Goal: Answer question/provide support: Answer question/provide support

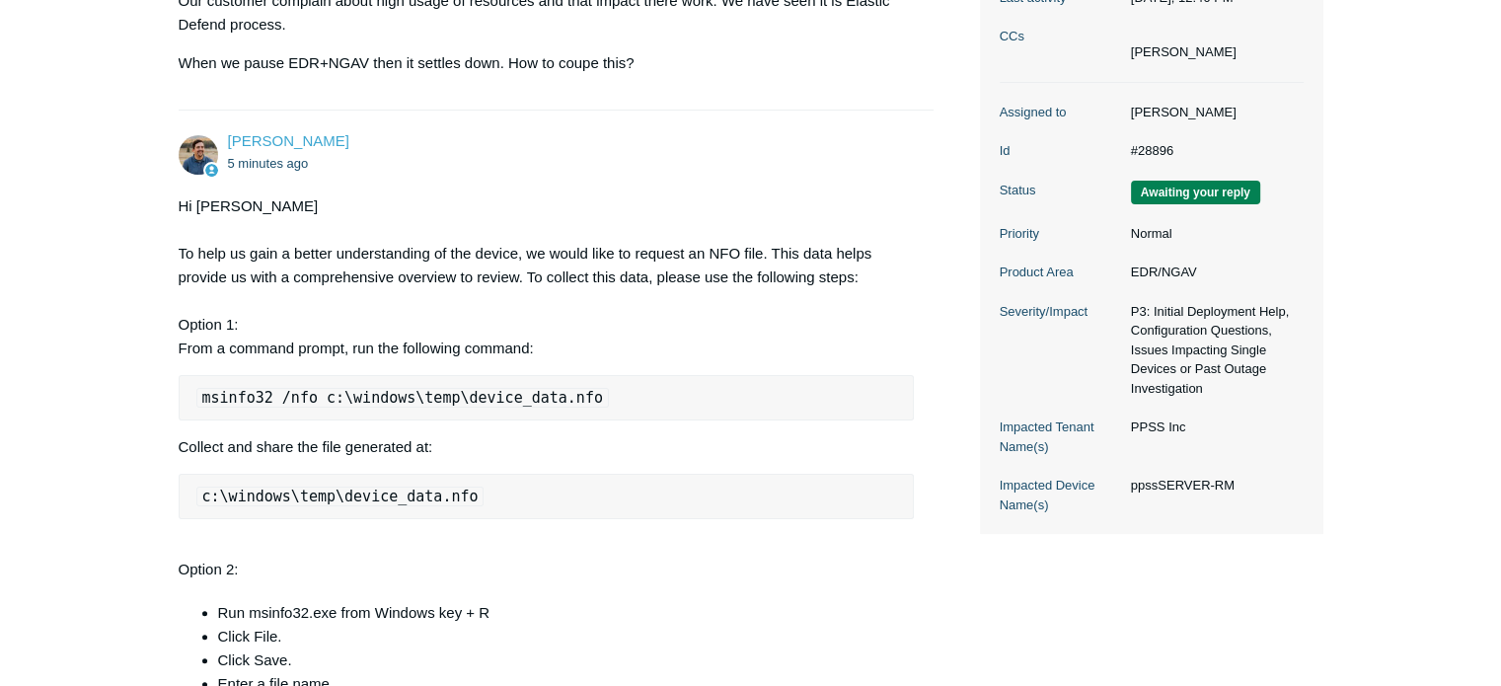
scroll to position [493, 0]
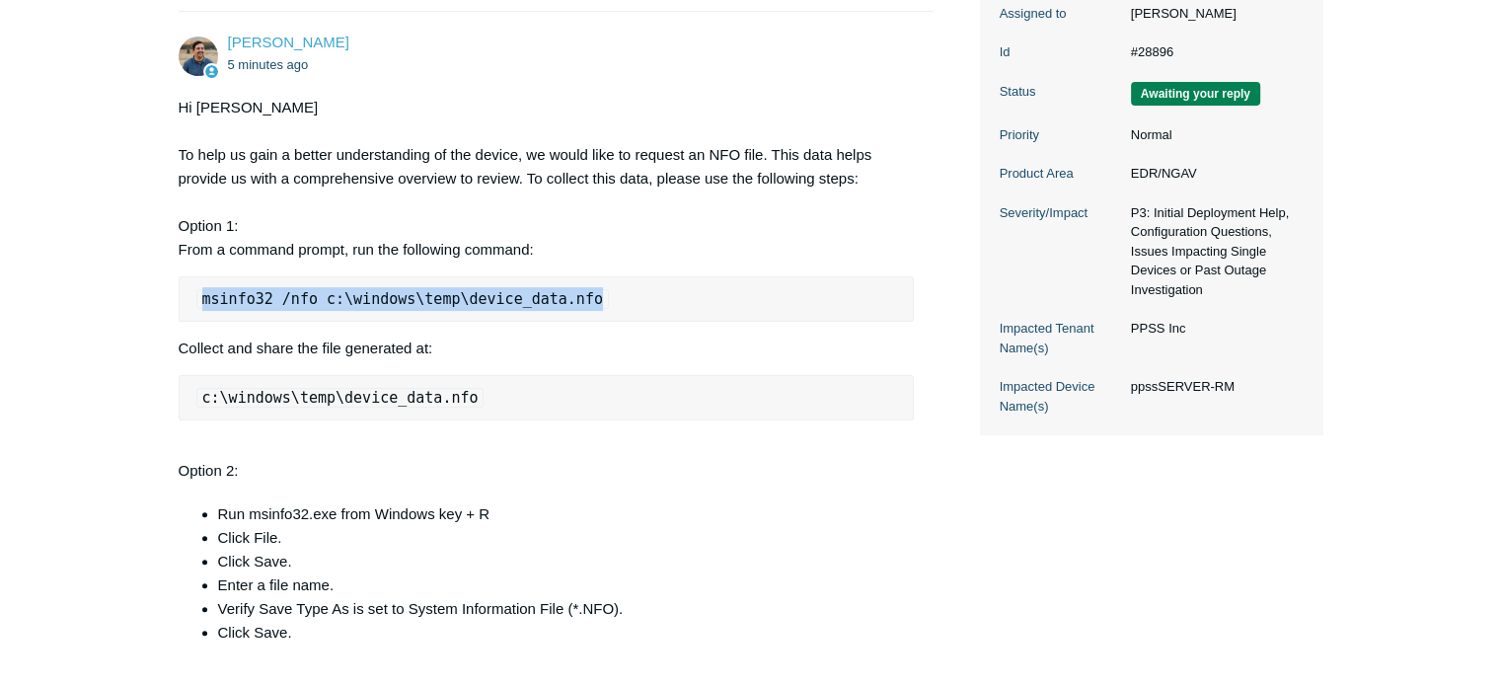
drag, startPoint x: 592, startPoint y: 299, endPoint x: 198, endPoint y: 291, distance: 393.7
click at [198, 291] on pre "msinfo32 /nfo c:\windows\temp\device_data.nfo" at bounding box center [547, 298] width 736 height 45
copy code "msinfo32 /nfo c:\windows\temp\device_data.nfo"
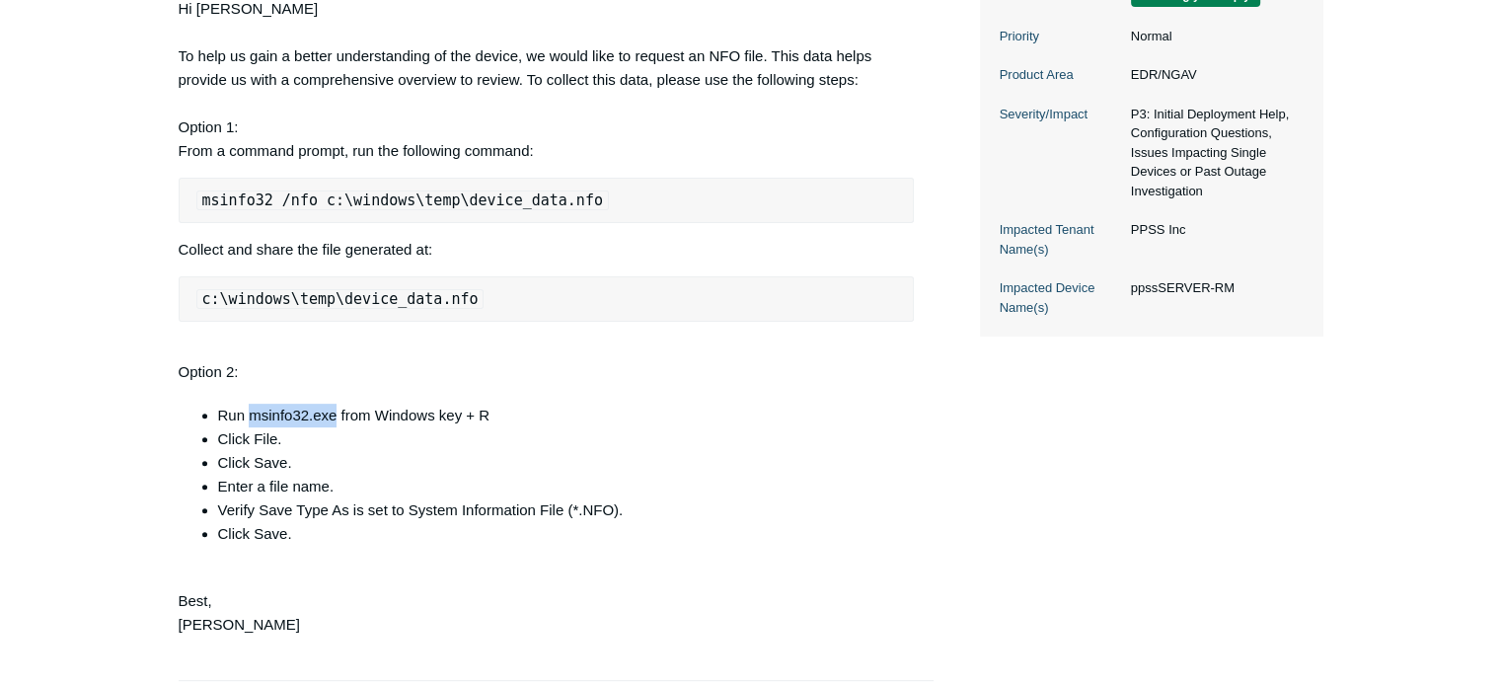
drag, startPoint x: 336, startPoint y: 412, endPoint x: 250, endPoint y: 411, distance: 86.8
click at [250, 411] on li "Run msinfo32.exe from Windows key + R" at bounding box center [566, 416] width 697 height 24
copy li "msinfo32.exe"
drag, startPoint x: 331, startPoint y: 294, endPoint x: 468, endPoint y: 301, distance: 137.3
click at [468, 301] on pre "c:\windows\temp\device_data.nfo" at bounding box center [547, 298] width 736 height 45
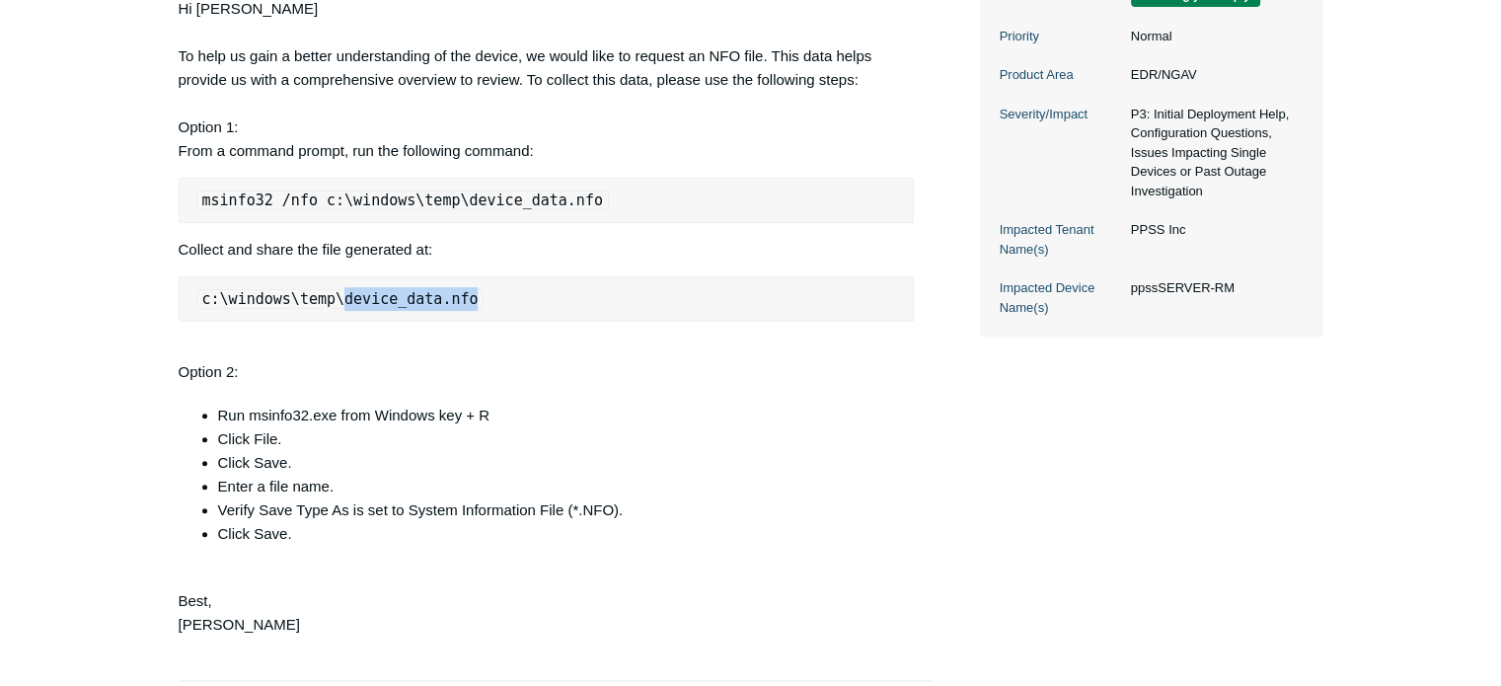
copy code "device_data.nfo"
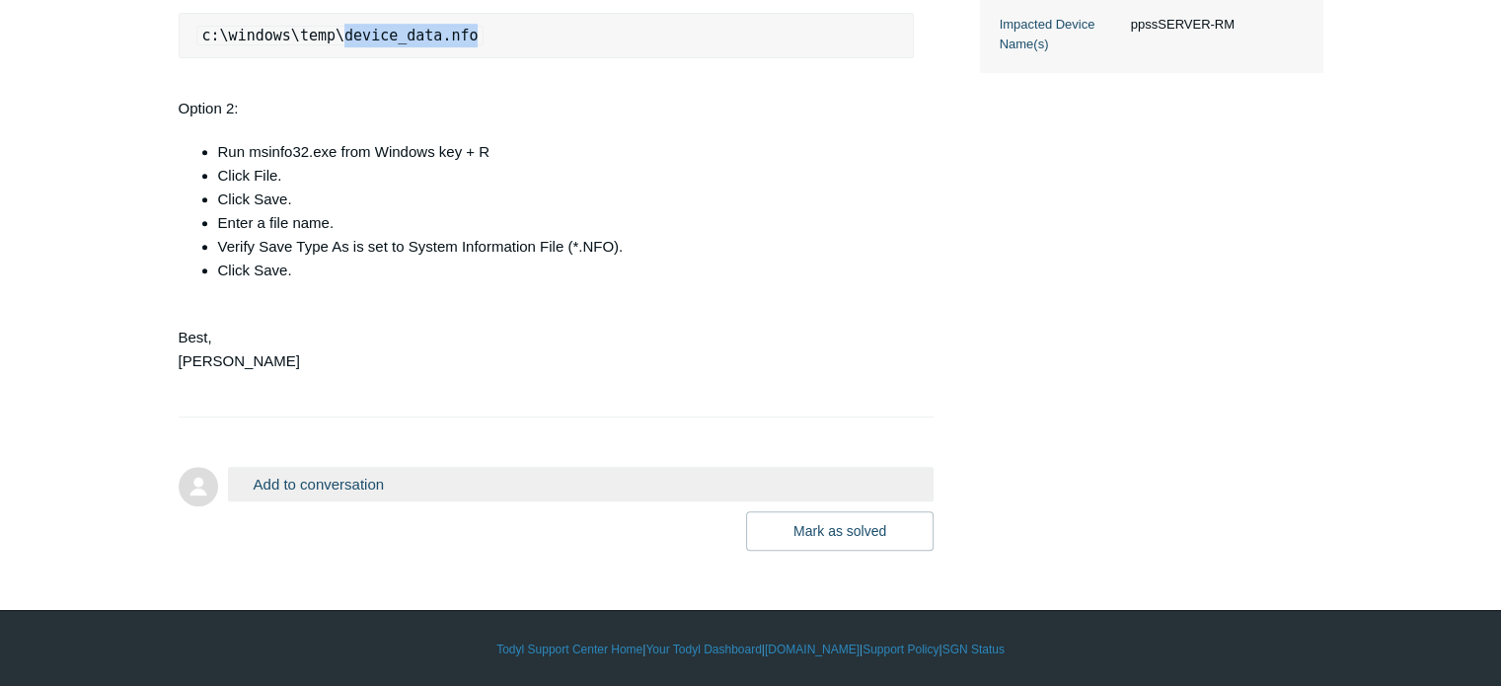
click at [302, 484] on button "Add to conversation" at bounding box center [581, 484] width 706 height 35
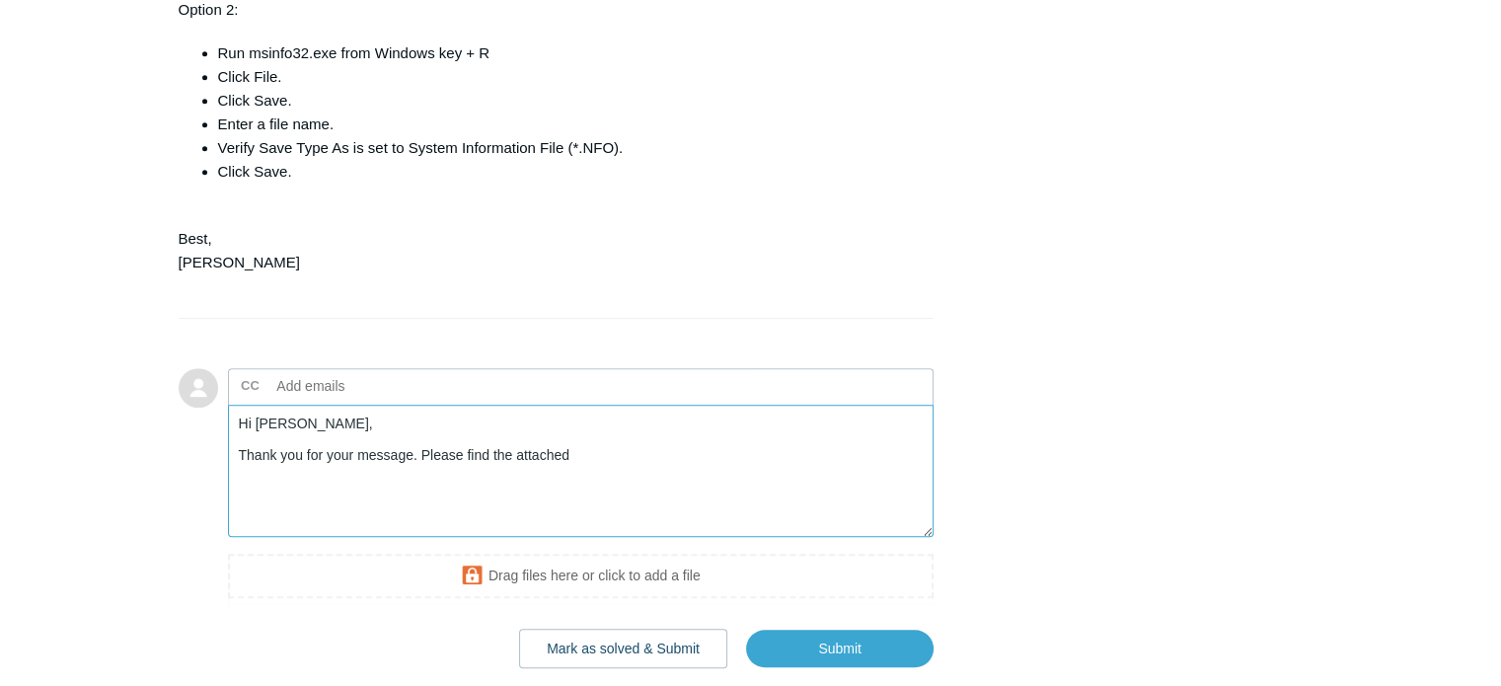
scroll to position [1053, 0]
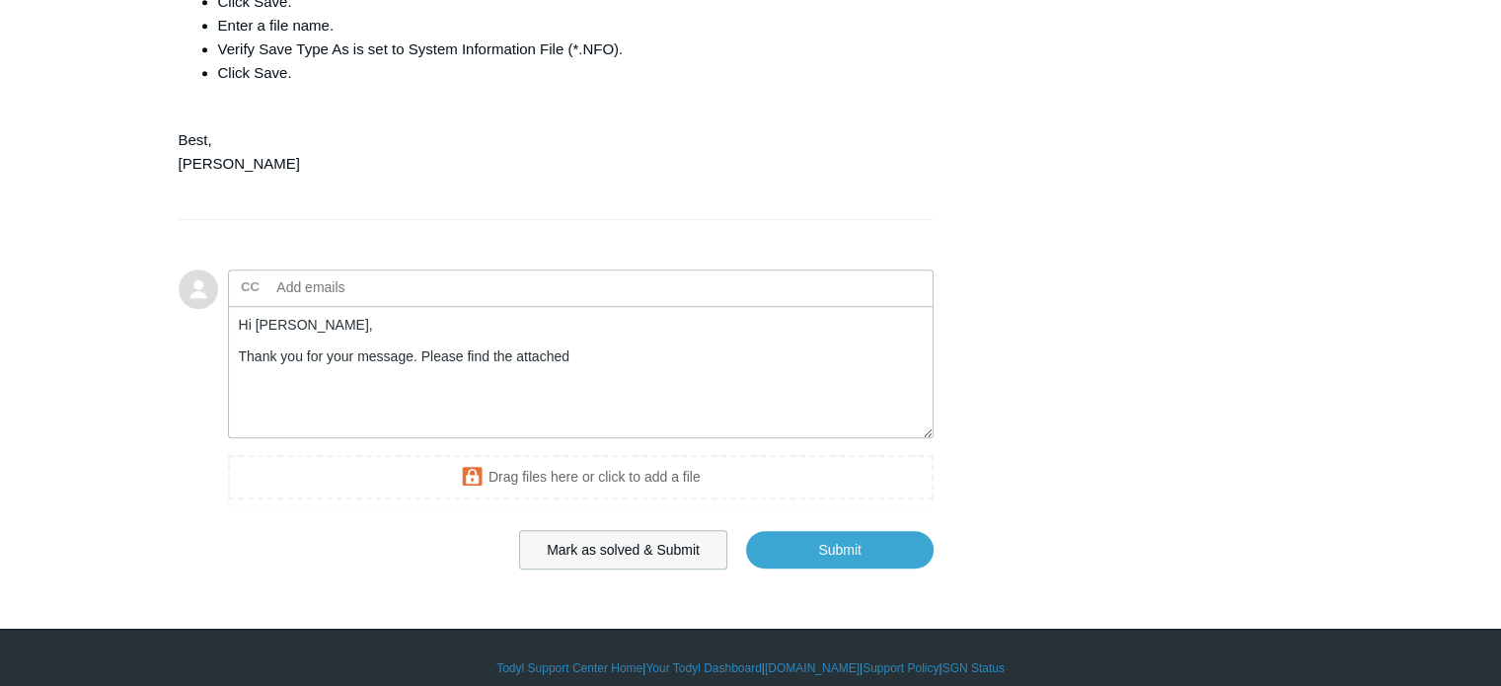
drag, startPoint x: 615, startPoint y: 540, endPoint x: 462, endPoint y: 366, distance: 231.4
click at [564, 359] on div "Add to conversation CC Add emails Hi [PERSON_NAME], Thank you for your message.…" at bounding box center [581, 419] width 706 height 300
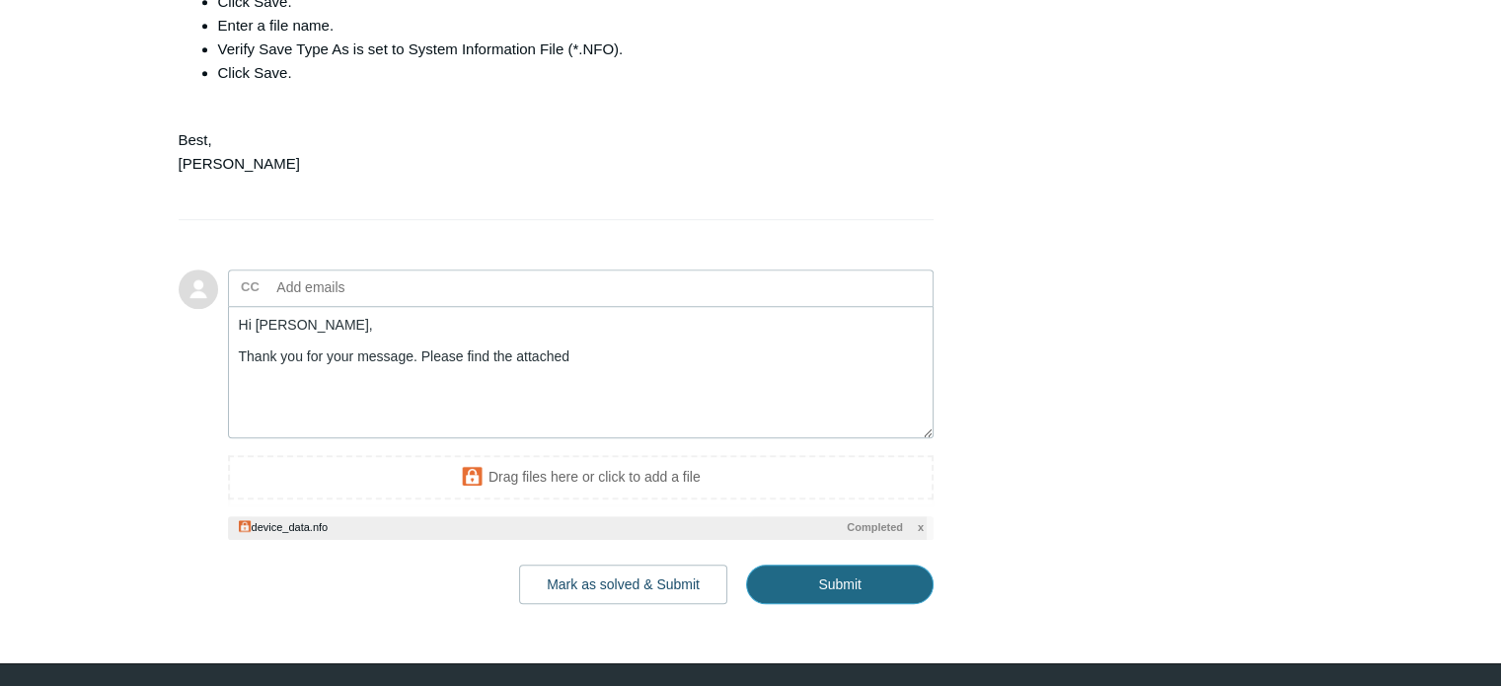
click at [833, 586] on input "Submit" at bounding box center [839, 583] width 187 height 39
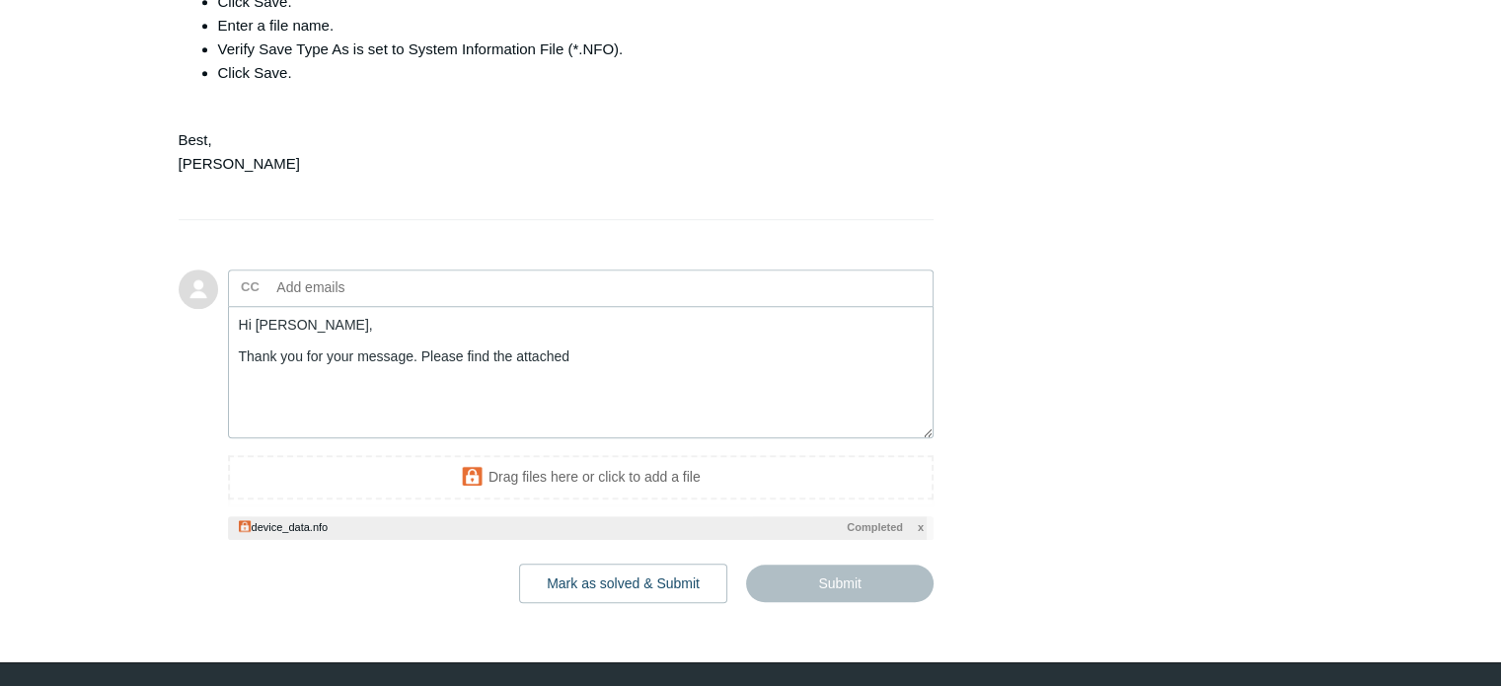
type textarea "Hi [PERSON_NAME], Thank you for your message. Please find the attached This tic…"
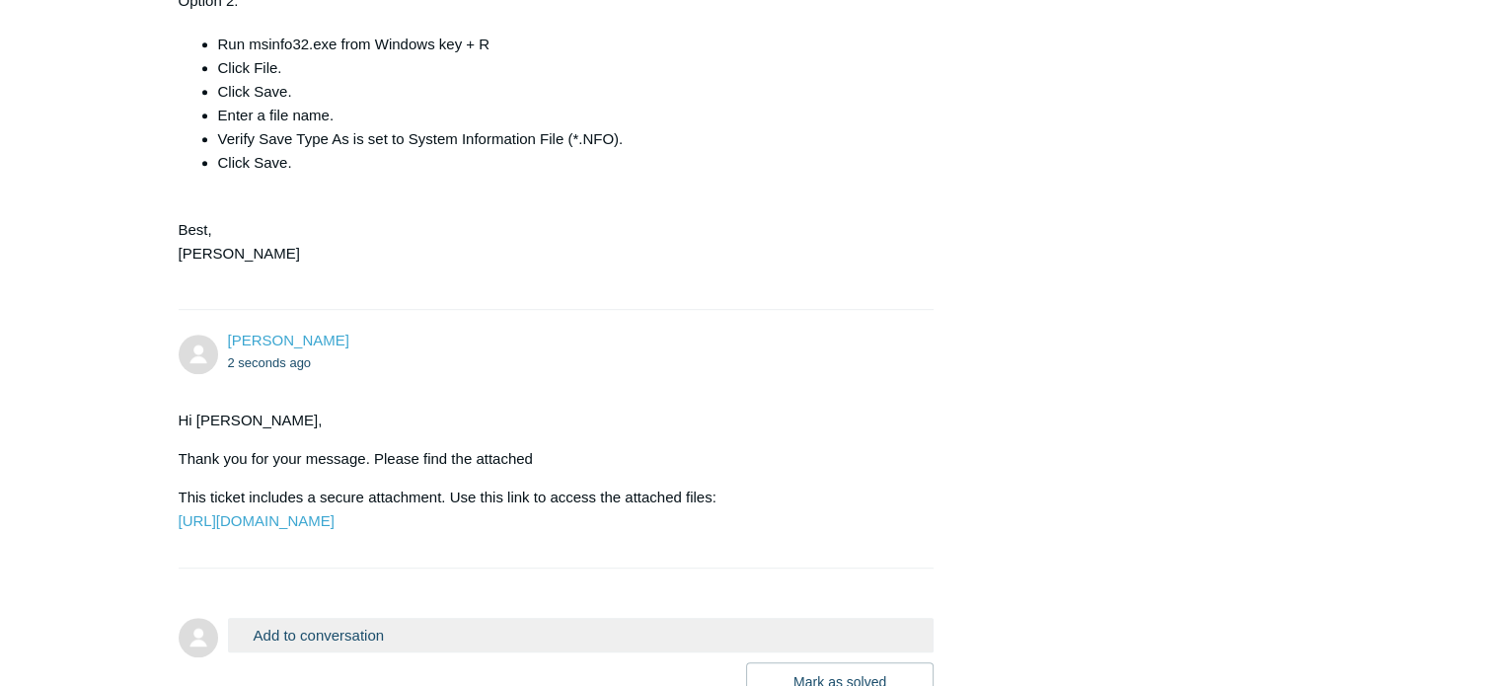
scroll to position [1160, 0]
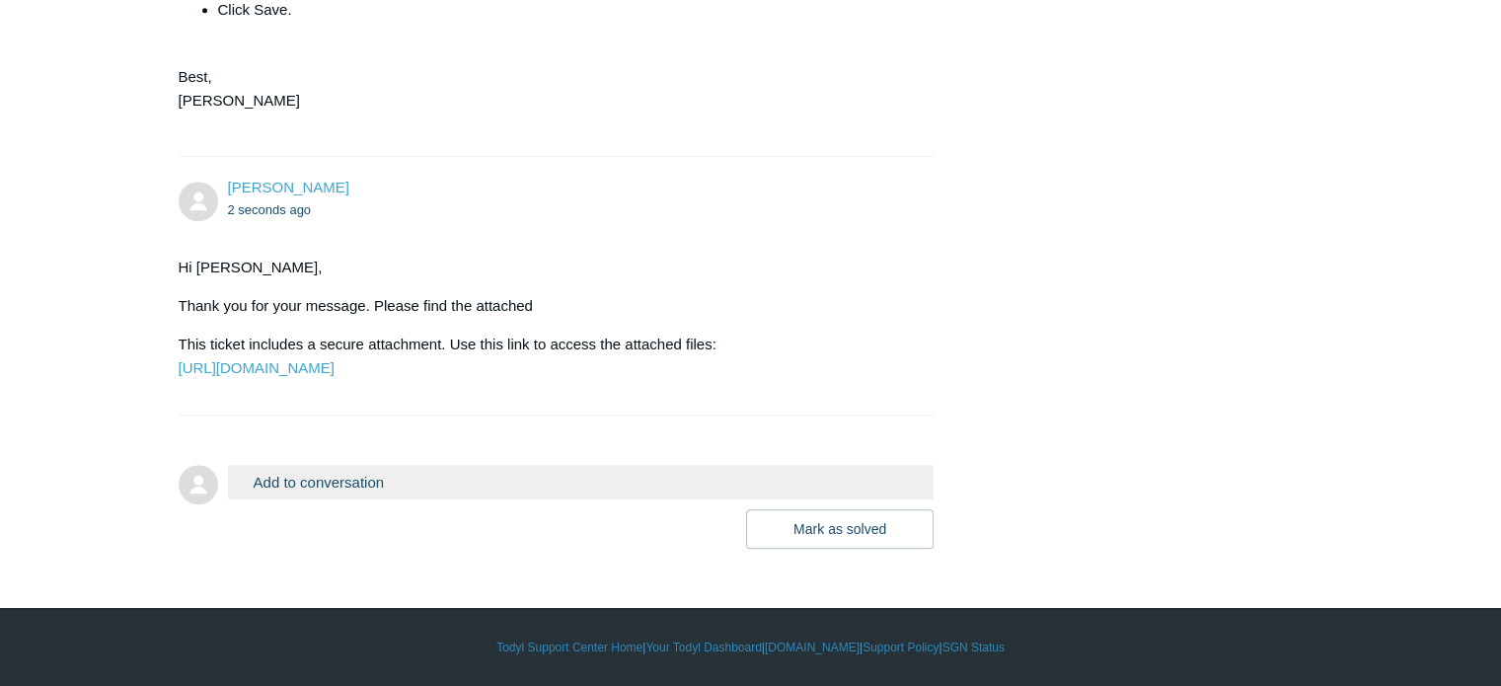
click at [384, 481] on button "Add to conversation" at bounding box center [581, 482] width 706 height 35
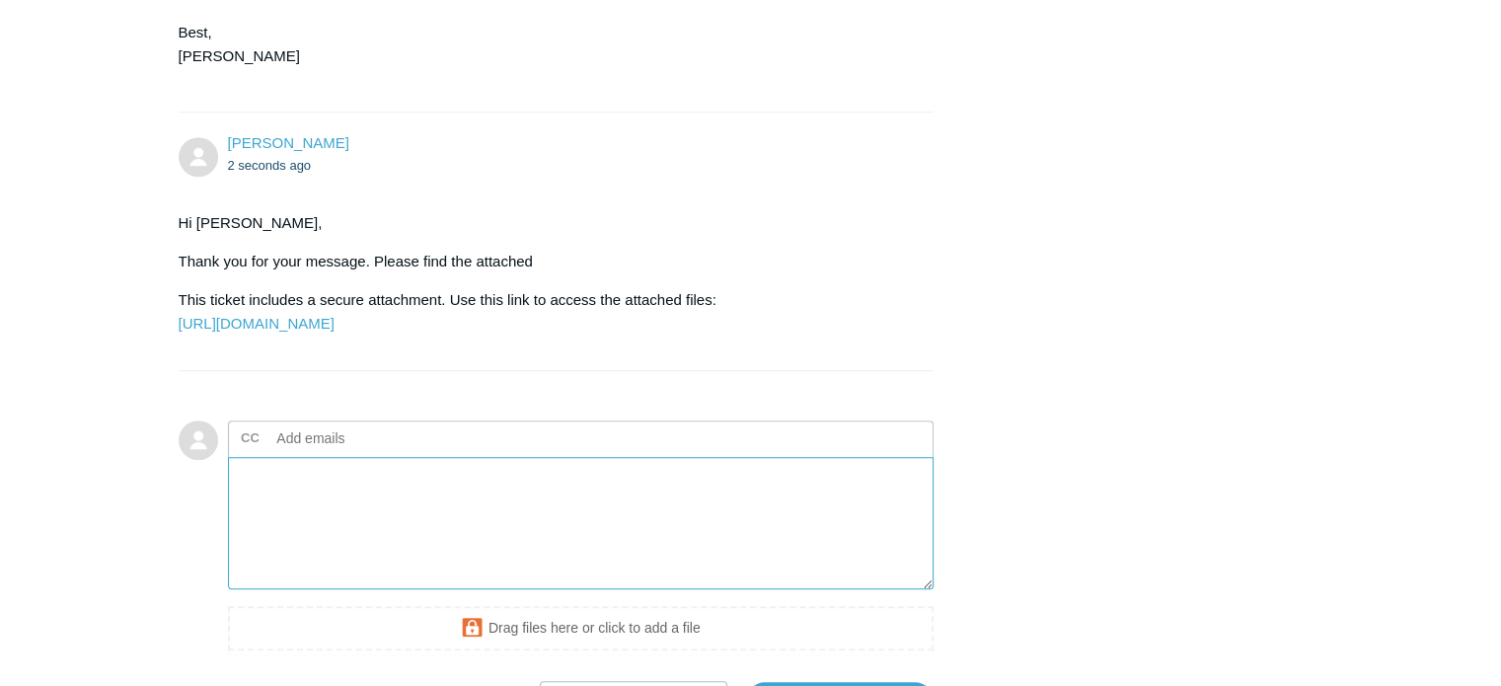
click at [343, 564] on textarea "Add your reply" at bounding box center [581, 523] width 706 height 133
